Goal: Learn about a topic

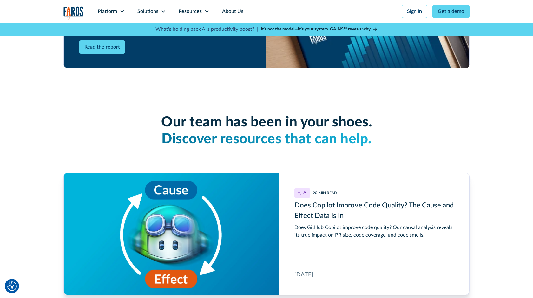
scroll to position [2116, 0]
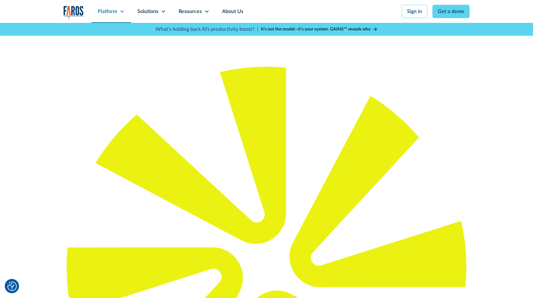
click at [109, 14] on div "Platform" at bounding box center [107, 12] width 19 height 8
